Goal: Information Seeking & Learning: Check status

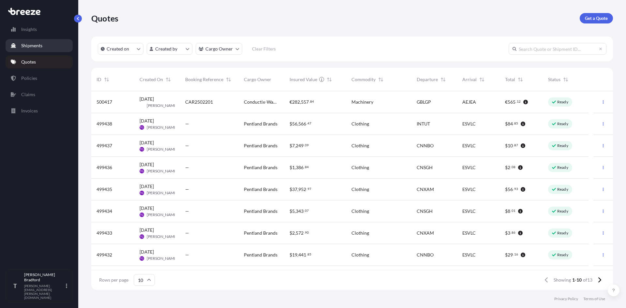
scroll to position [197, 517]
click at [34, 45] on p "Shipments" at bounding box center [31, 45] width 21 height 7
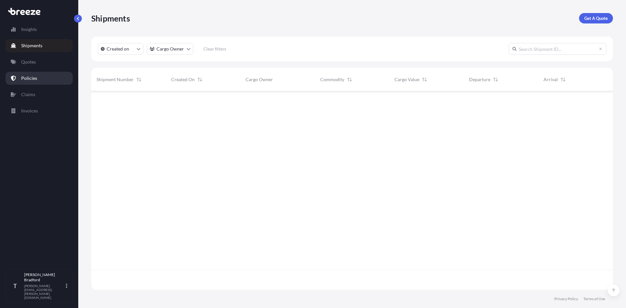
scroll to position [217, 517]
click at [29, 80] on p "Policies" at bounding box center [29, 78] width 16 height 7
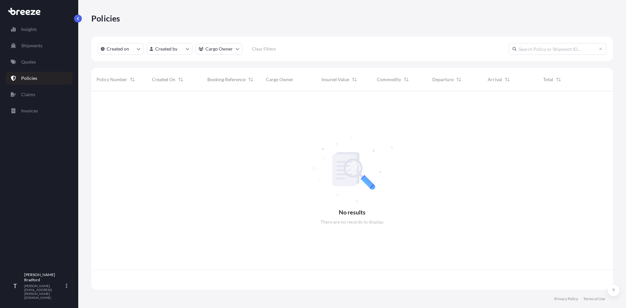
scroll to position [197, 517]
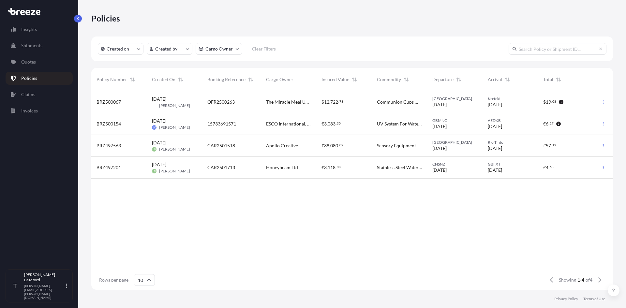
click at [165, 104] on span "[PERSON_NAME]" at bounding box center [174, 105] width 31 height 5
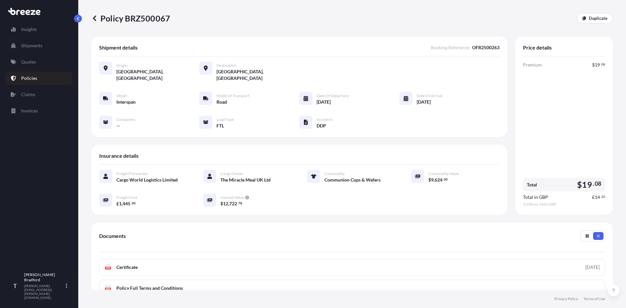
scroll to position [33, 0]
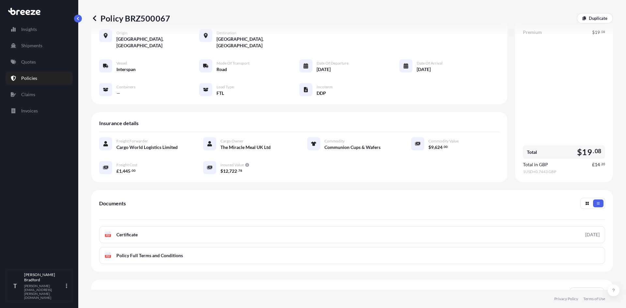
click at [120, 90] on span "—" at bounding box center [118, 93] width 4 height 7
click at [479, 77] on div "Vessel Interspan Mode of Transport Road Date of Departure [DATE] Date of Arriva…" at bounding box center [299, 77] width 400 height 37
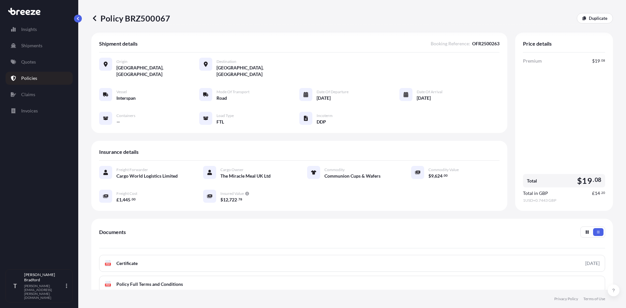
scroll to position [0, 0]
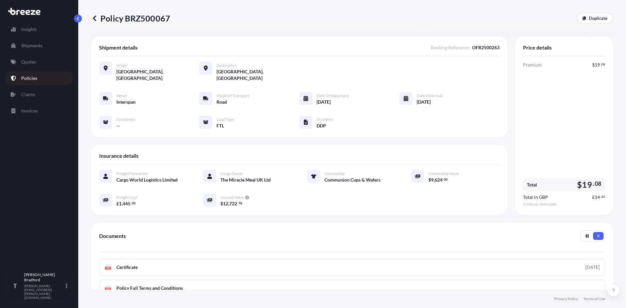
click at [125, 122] on div "—" at bounding box center [125, 125] width 19 height 7
click at [209, 174] on icon at bounding box center [209, 176] width 5 height 5
click at [97, 17] on icon at bounding box center [94, 18] width 7 height 7
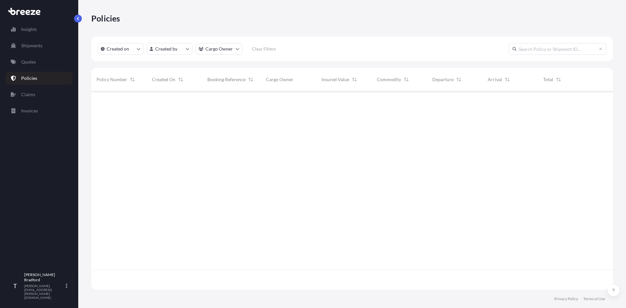
scroll to position [197, 517]
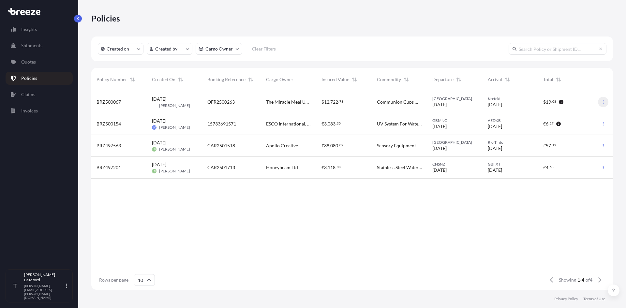
click at [603, 100] on icon "button" at bounding box center [603, 101] width 1 height 3
click at [378, 103] on span "Communion Cups Wafers" at bounding box center [399, 102] width 45 height 7
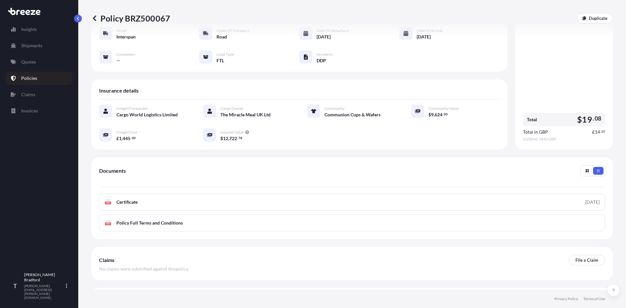
scroll to position [78, 0]
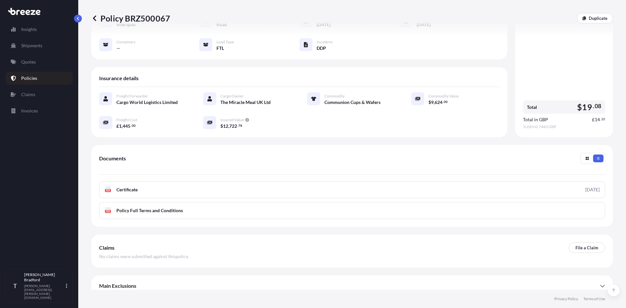
click at [607, 277] on div "Main Exclusions For full details of your coverage, please review your policy do…" at bounding box center [352, 286] width 522 height 21
click at [601, 279] on div "Main Exclusions For full details of your coverage, please review your policy do…" at bounding box center [352, 286] width 522 height 21
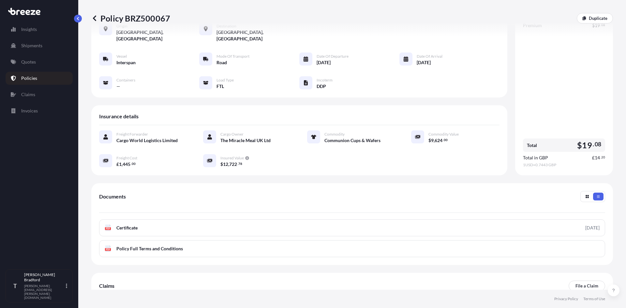
scroll to position [0, 0]
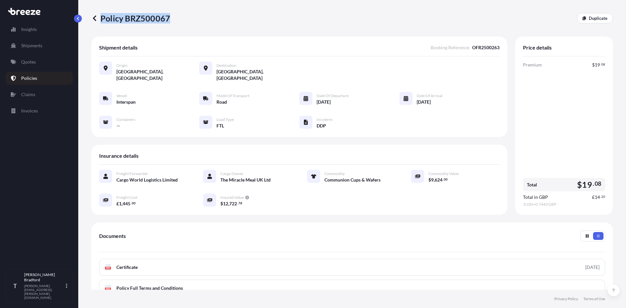
drag, startPoint x: 171, startPoint y: 15, endPoint x: 168, endPoint y: 20, distance: 5.5
click at [168, 20] on div "Policy BRZ500067 Duplicate" at bounding box center [352, 18] width 522 height 10
copy p "Policy BRZ500067"
